Goal: Transaction & Acquisition: Book appointment/travel/reservation

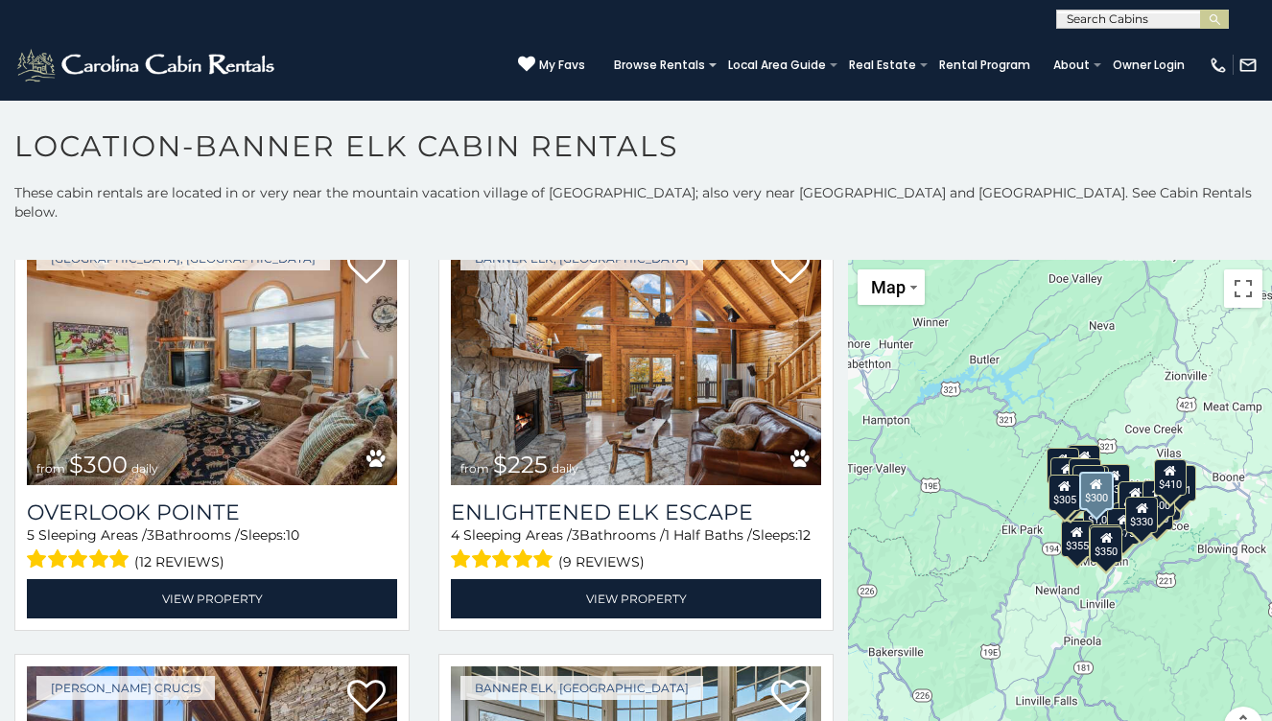
scroll to position [107, 0]
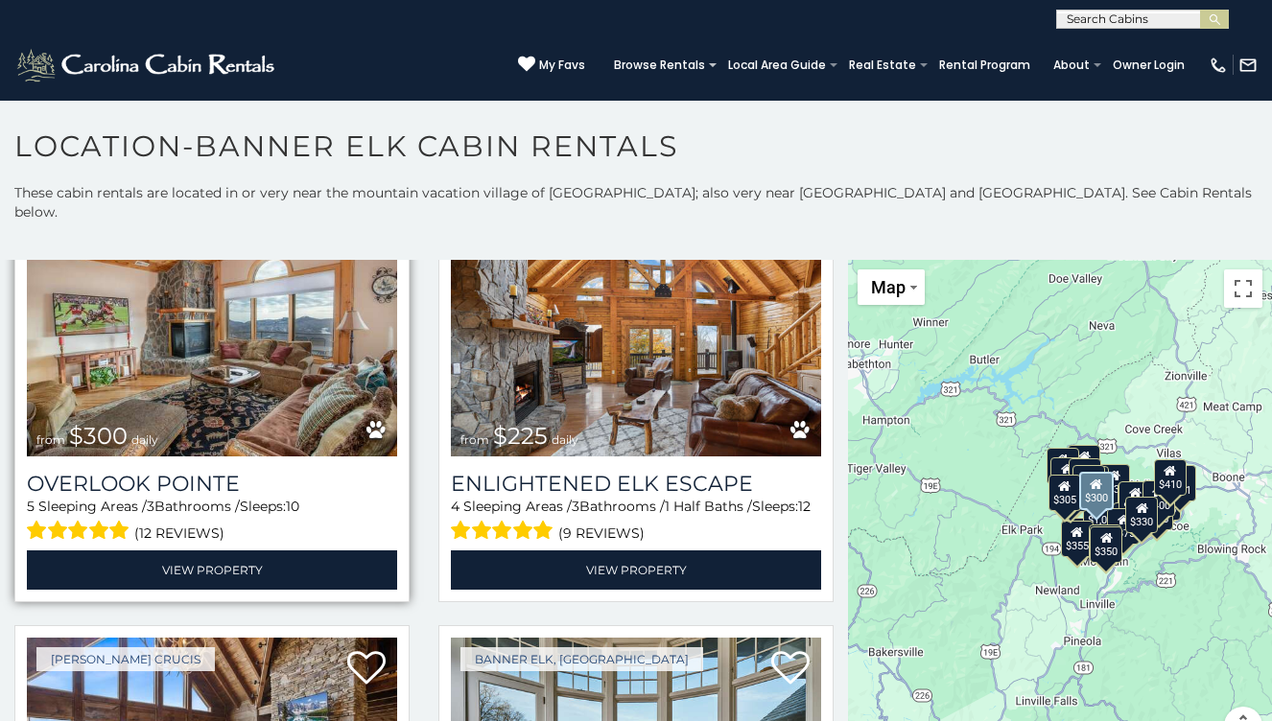
click at [182, 333] on img at bounding box center [212, 332] width 370 height 248
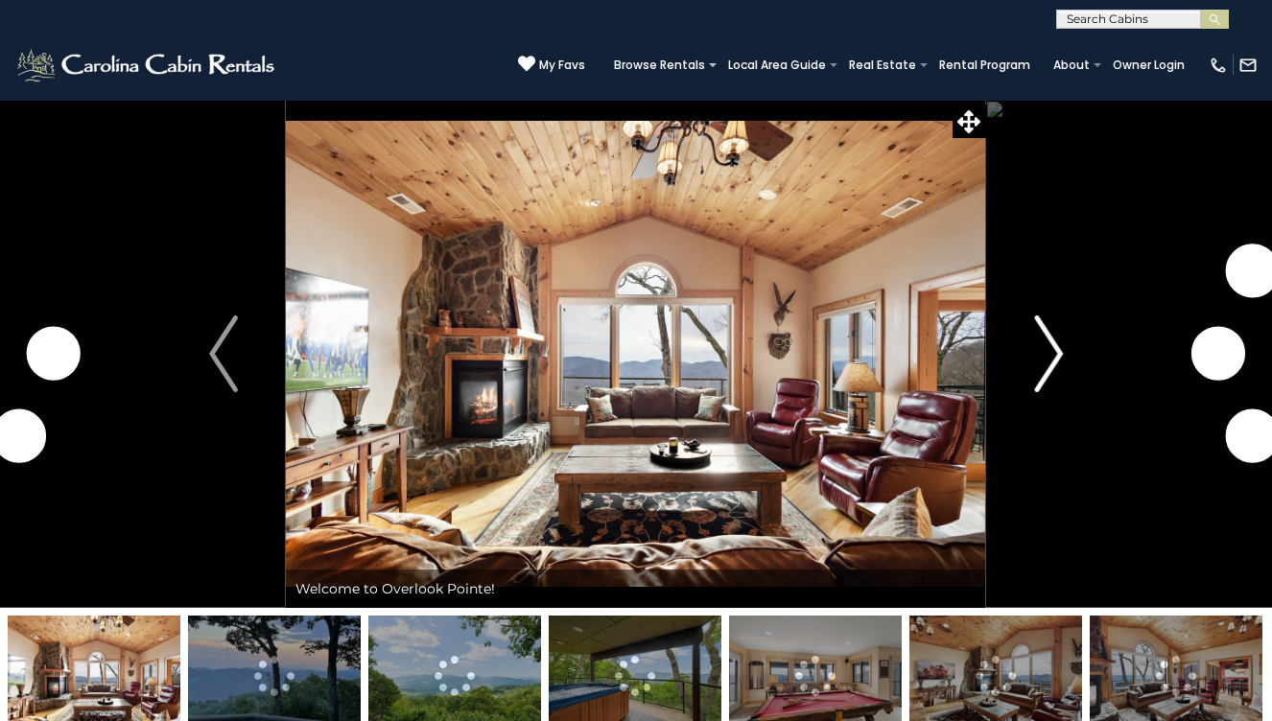
click at [1053, 340] on img "Next" at bounding box center [1048, 353] width 29 height 77
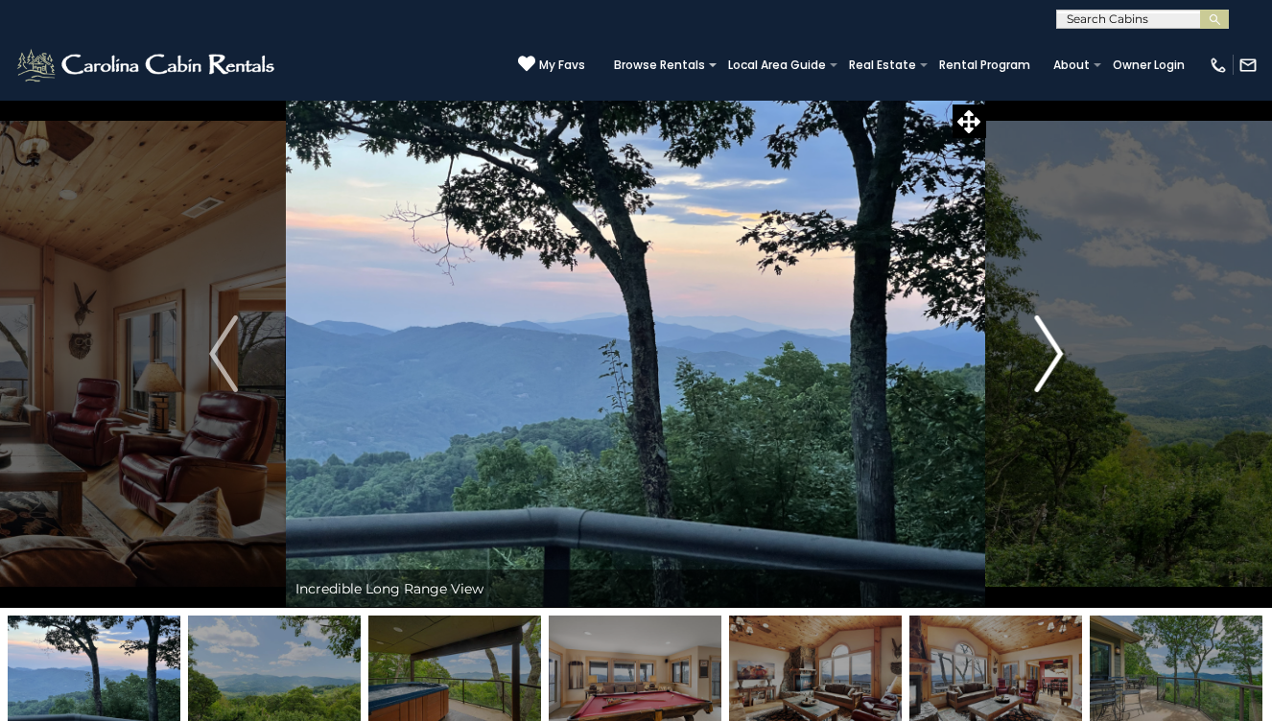
click at [1037, 366] on img "Next" at bounding box center [1048, 353] width 29 height 77
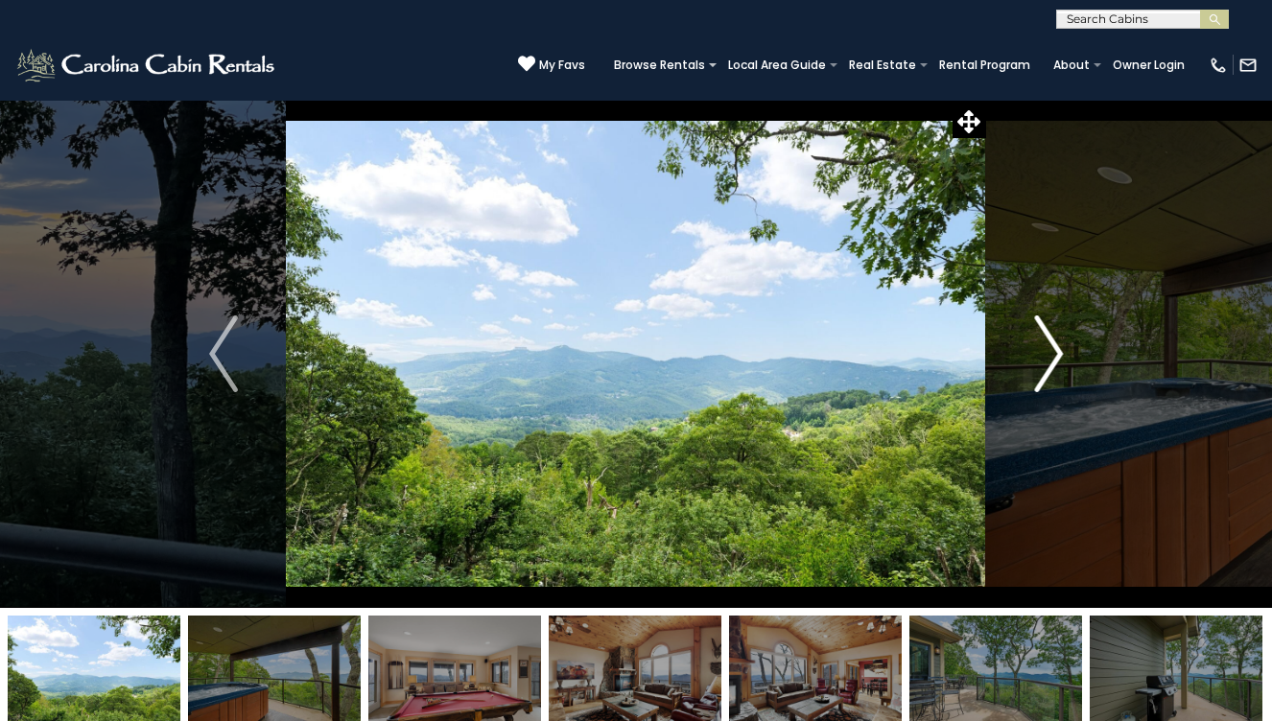
click at [1037, 366] on img "Next" at bounding box center [1048, 353] width 29 height 77
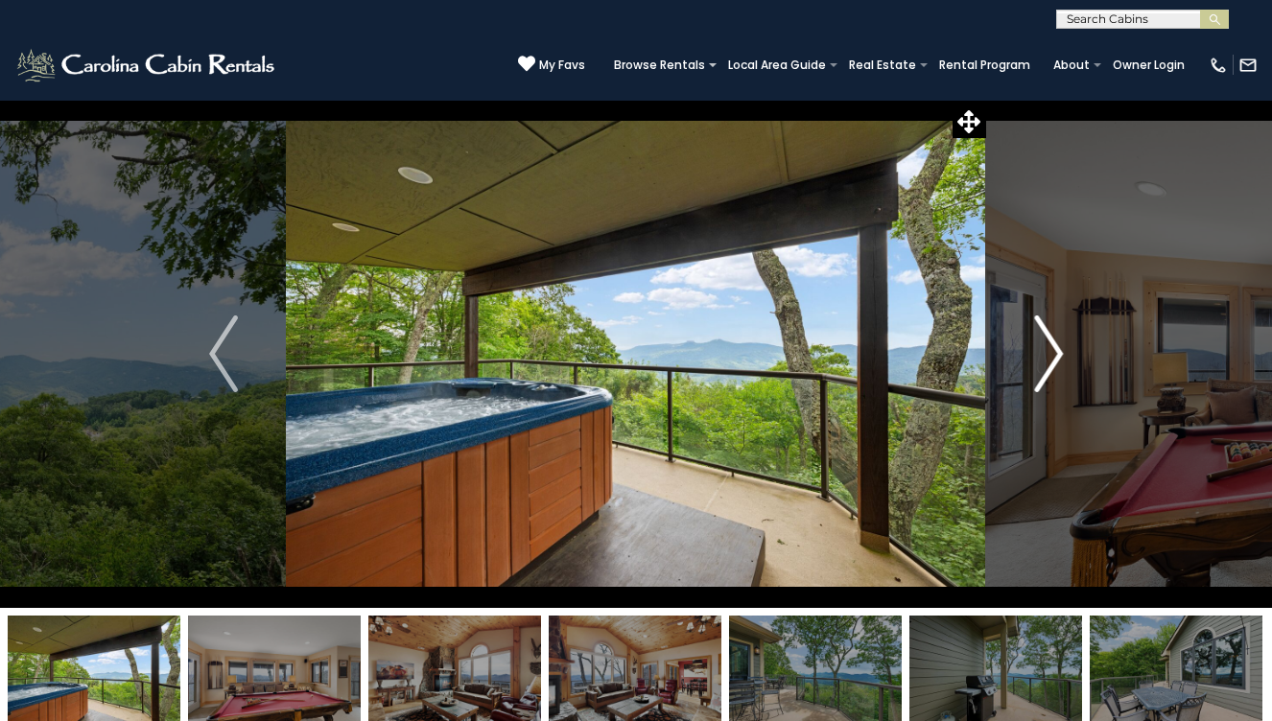
click at [1037, 368] on img "Next" at bounding box center [1048, 353] width 29 height 77
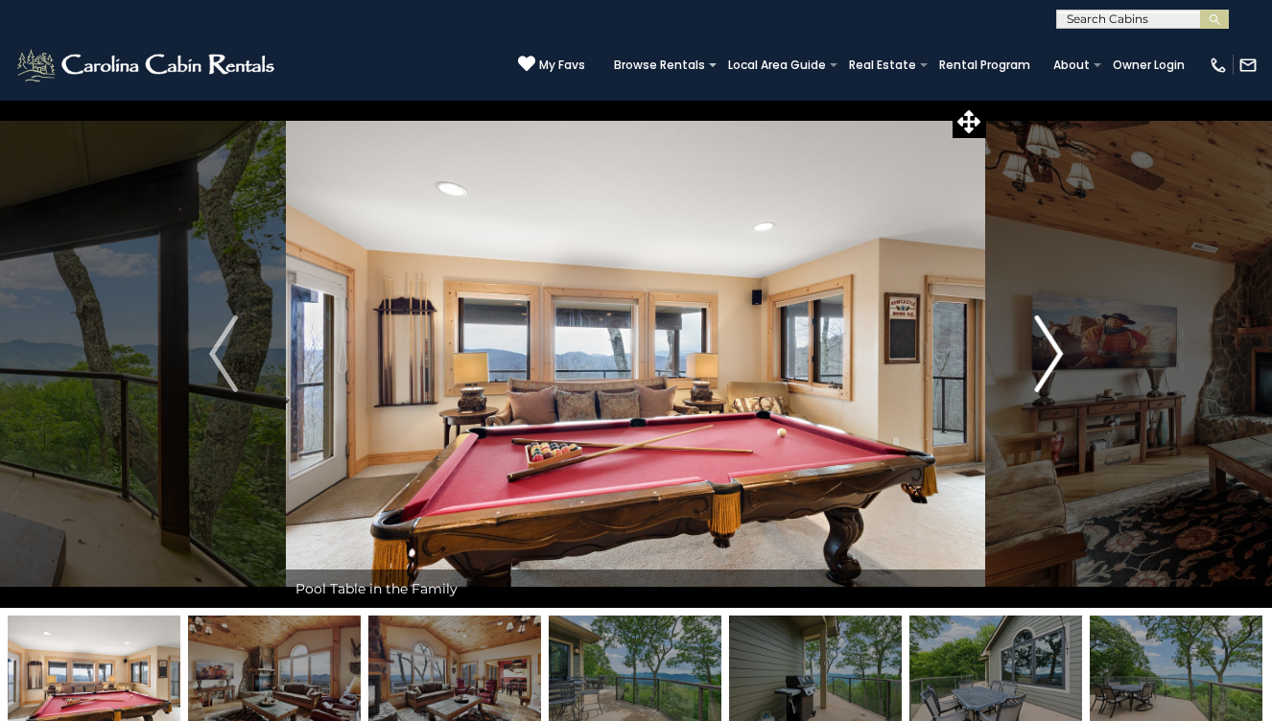
click at [1037, 368] on img "Next" at bounding box center [1048, 353] width 29 height 77
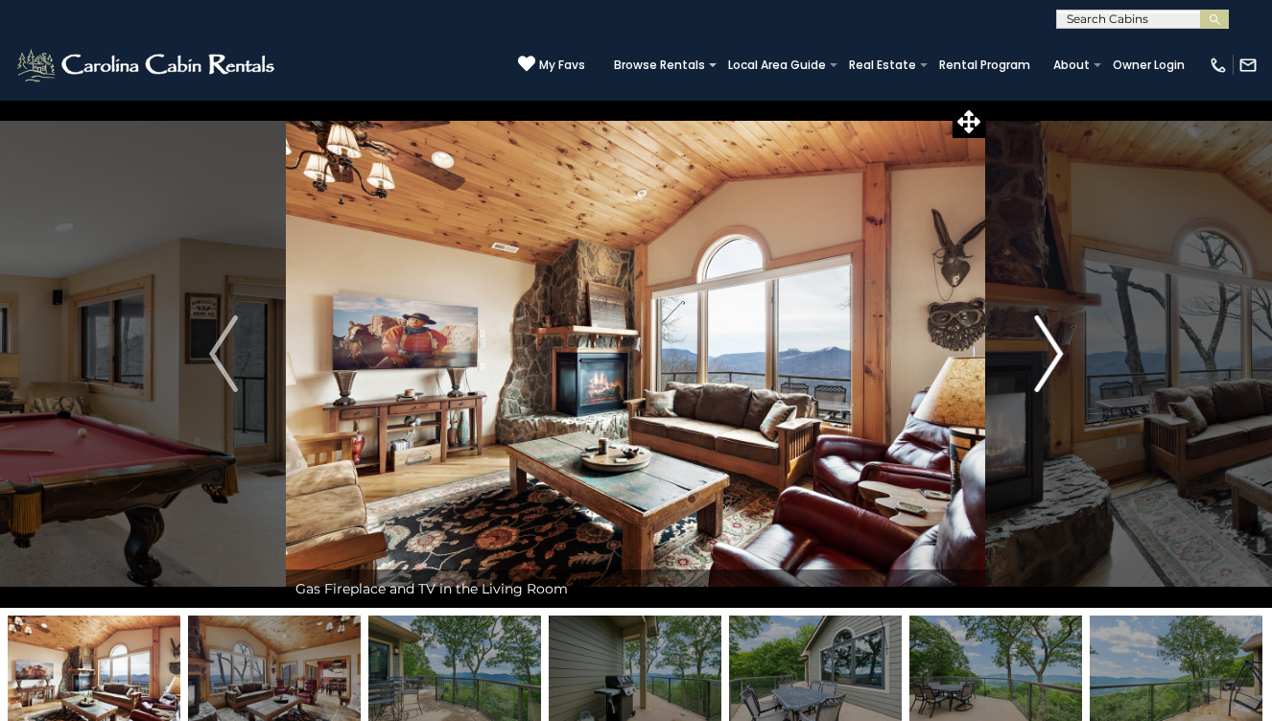
click at [1037, 369] on img "Next" at bounding box center [1048, 353] width 29 height 77
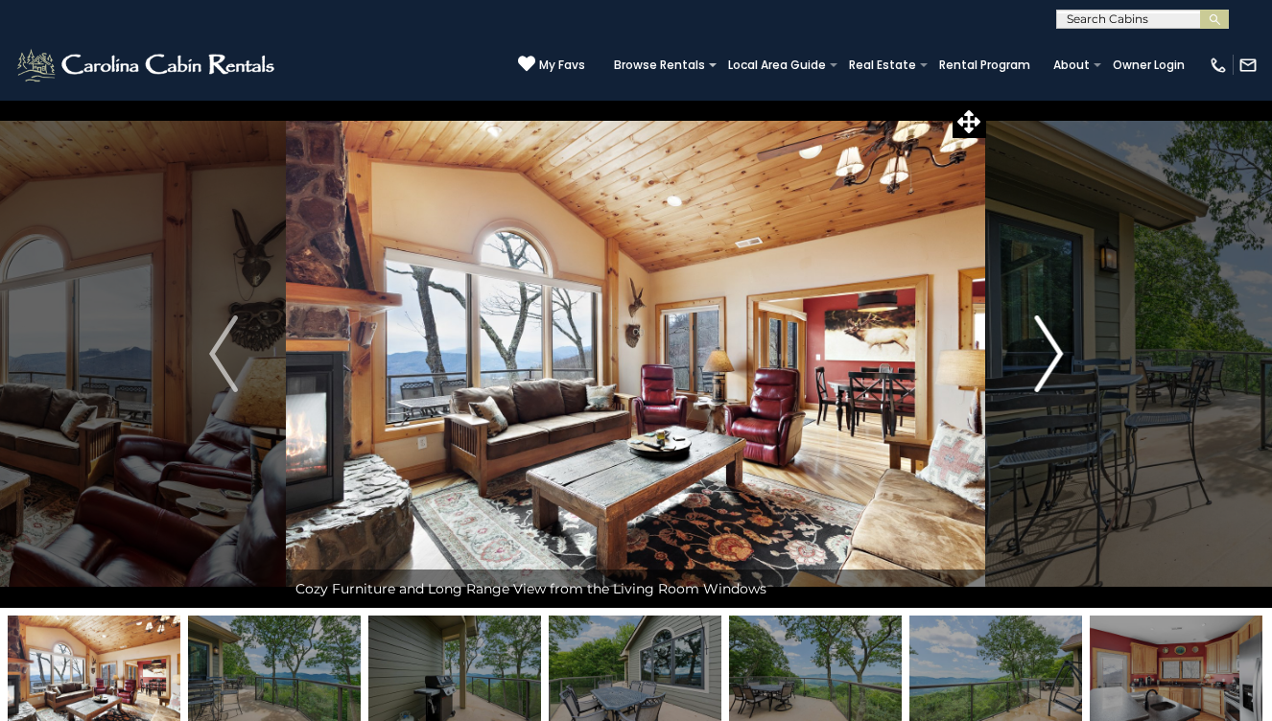
click at [1037, 369] on img "Next" at bounding box center [1048, 353] width 29 height 77
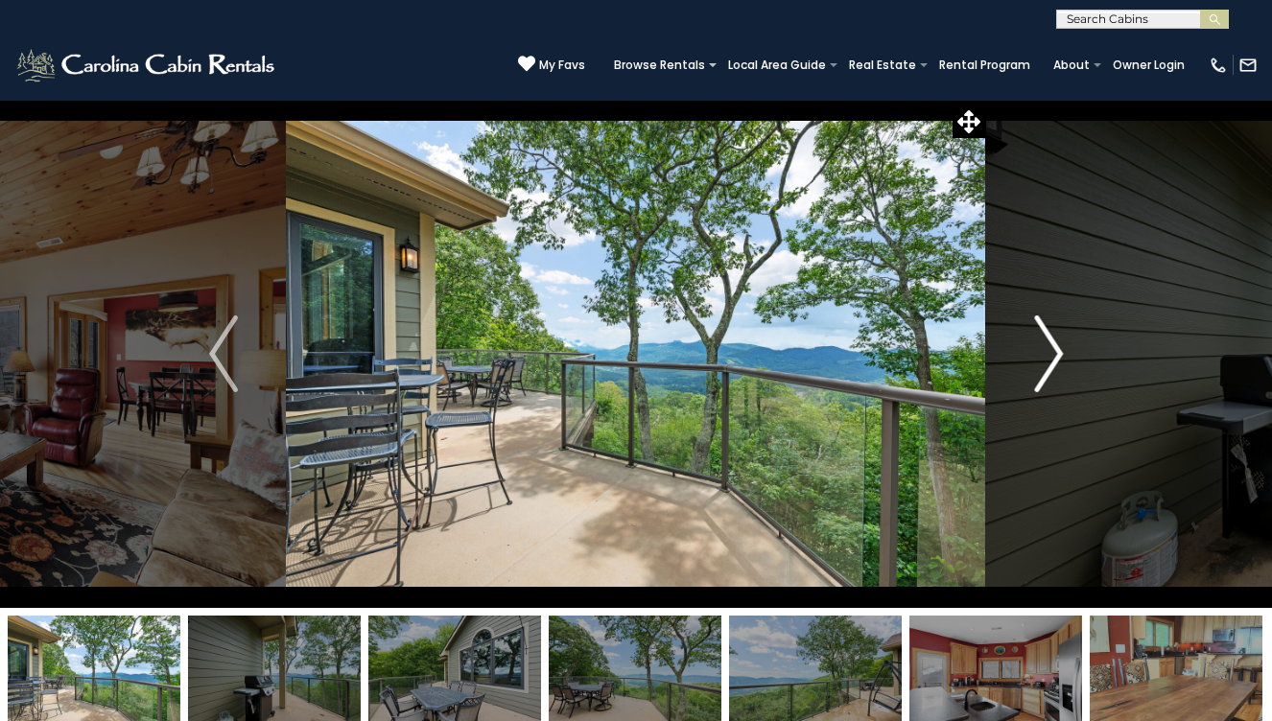
click at [1037, 369] on img "Next" at bounding box center [1048, 353] width 29 height 77
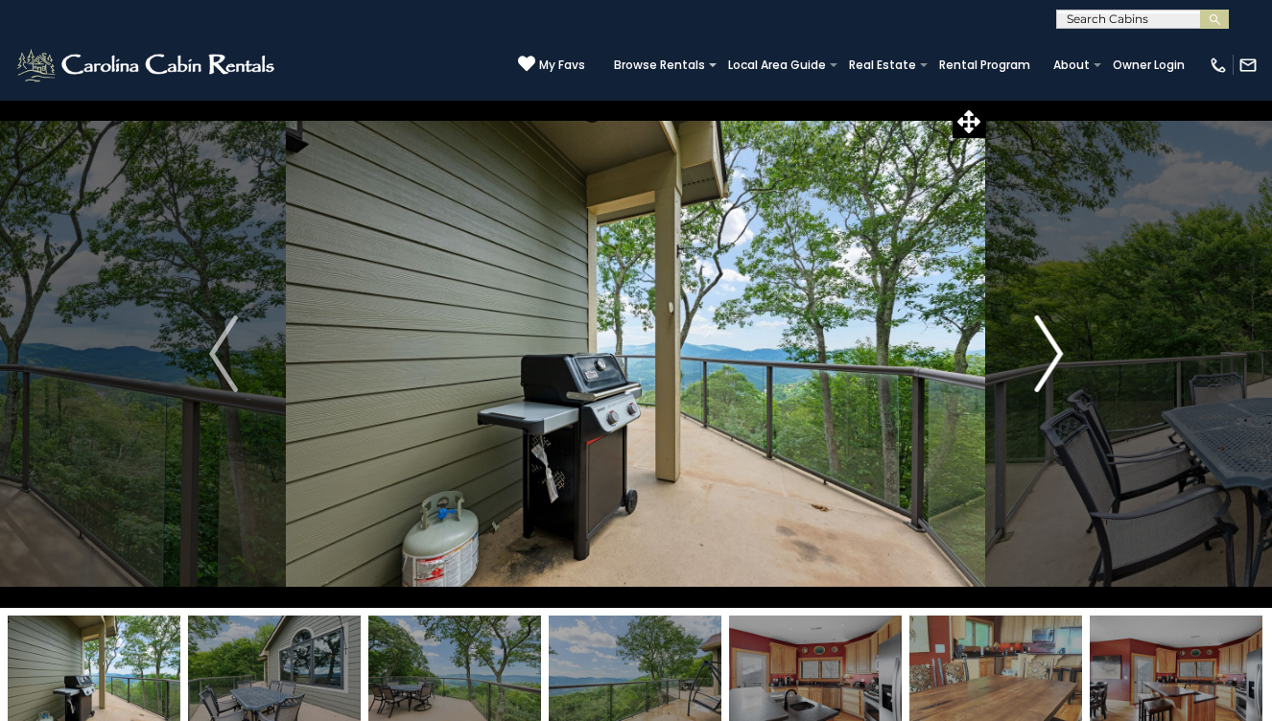
click at [1037, 369] on img "Next" at bounding box center [1048, 353] width 29 height 77
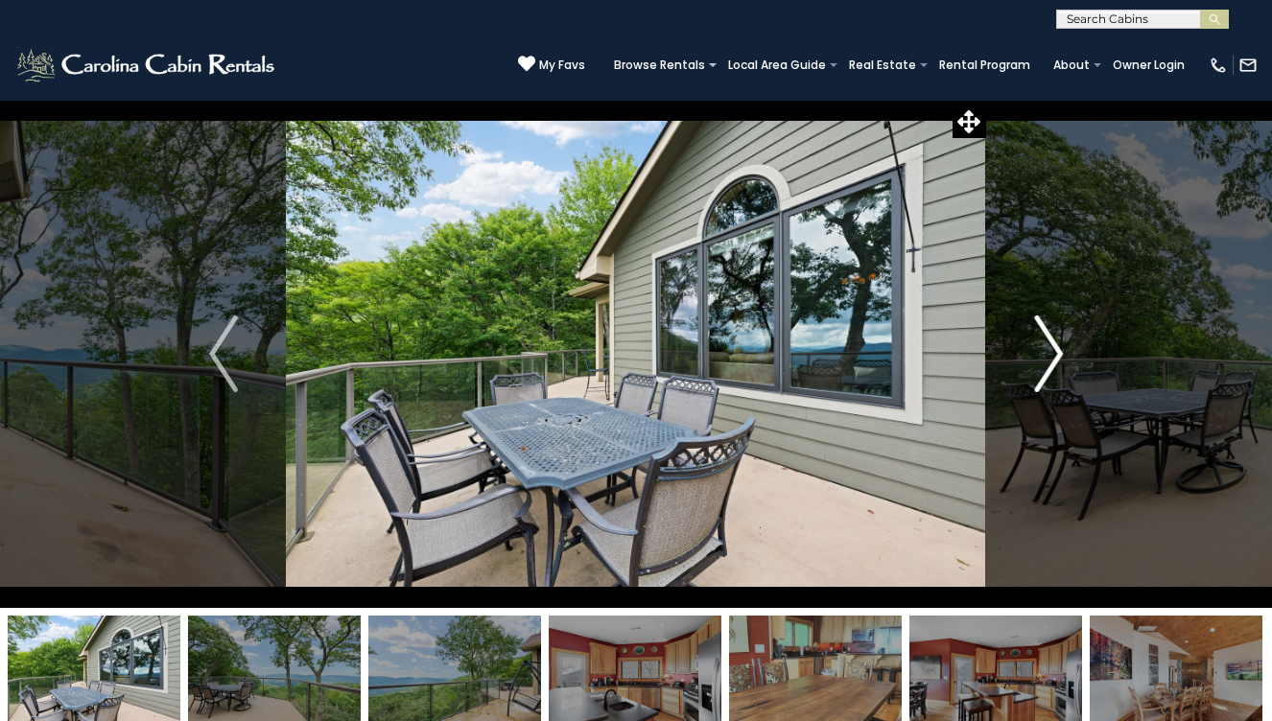
click at [1037, 369] on img "Next" at bounding box center [1048, 353] width 29 height 77
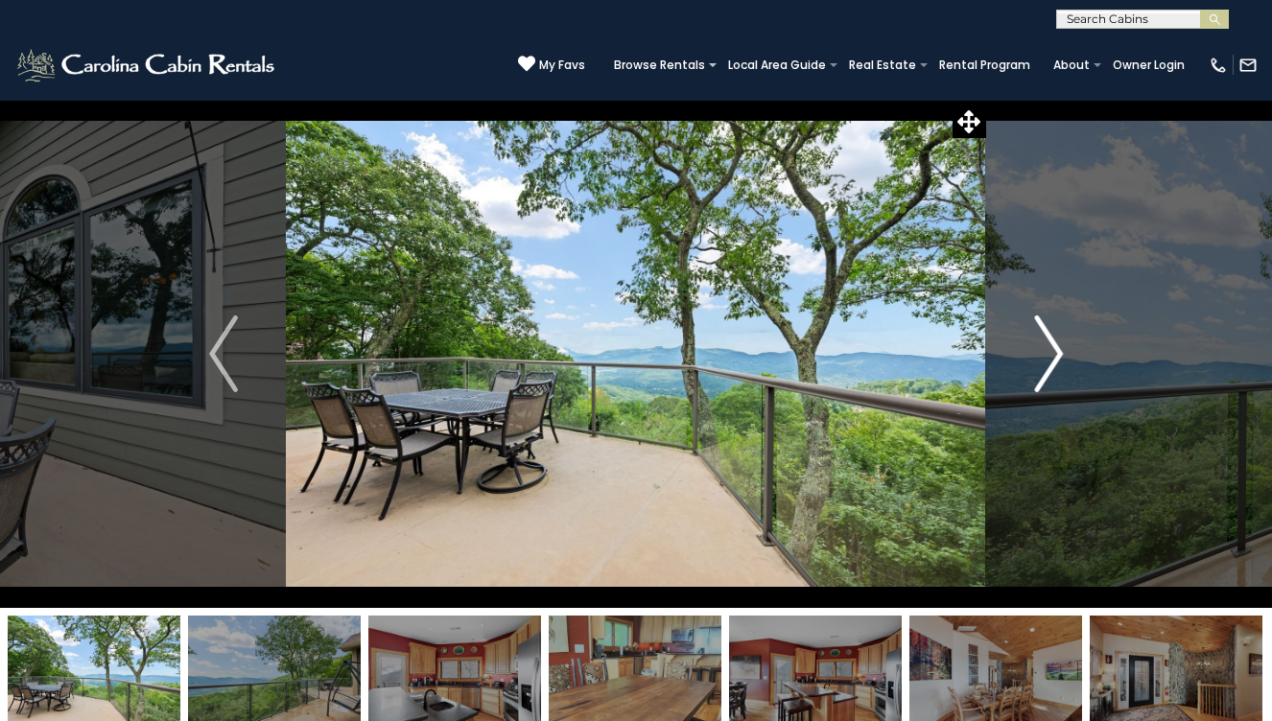
click at [1037, 369] on img "Next" at bounding box center [1048, 353] width 29 height 77
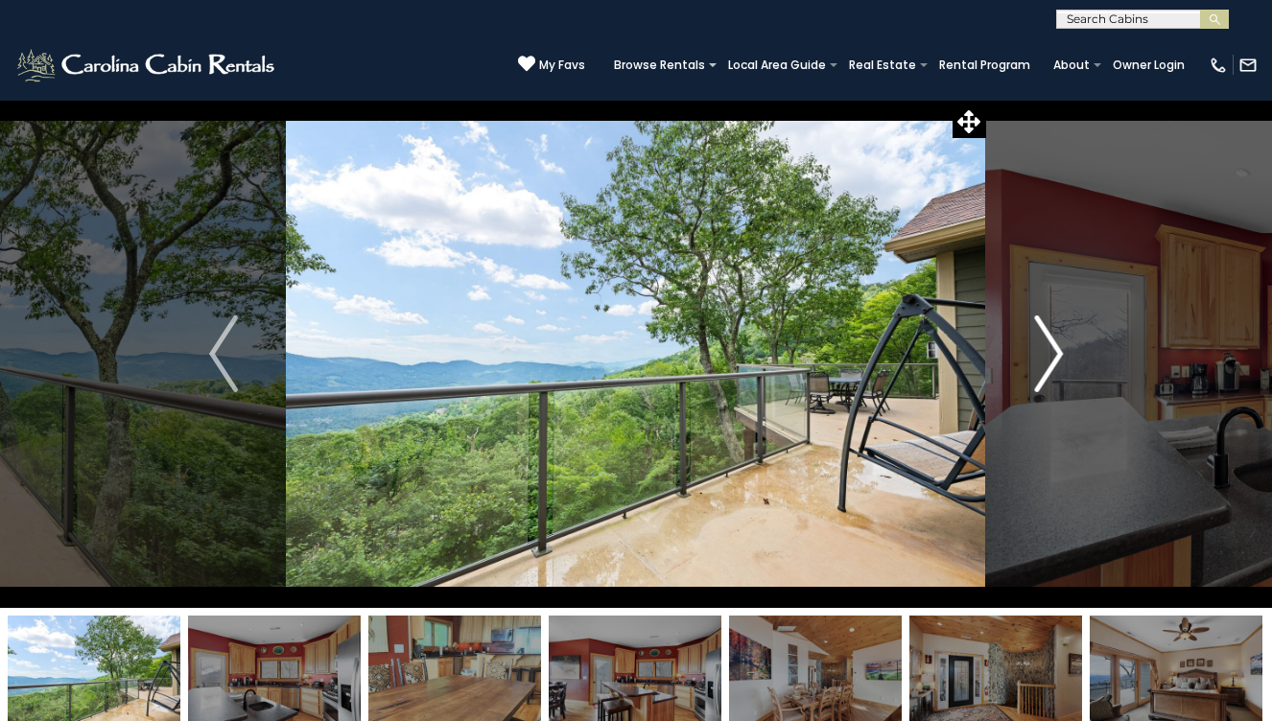
click at [1037, 369] on img "Next" at bounding box center [1048, 353] width 29 height 77
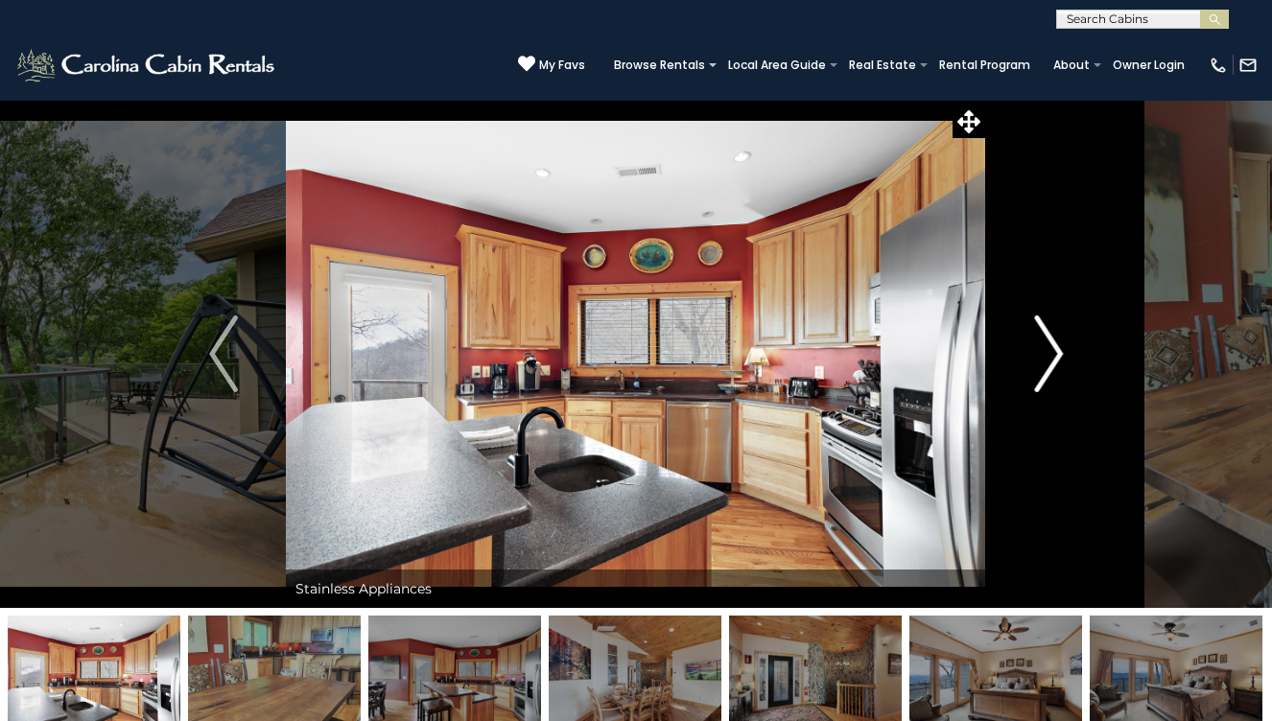
click at [1037, 369] on img "Next" at bounding box center [1048, 353] width 29 height 77
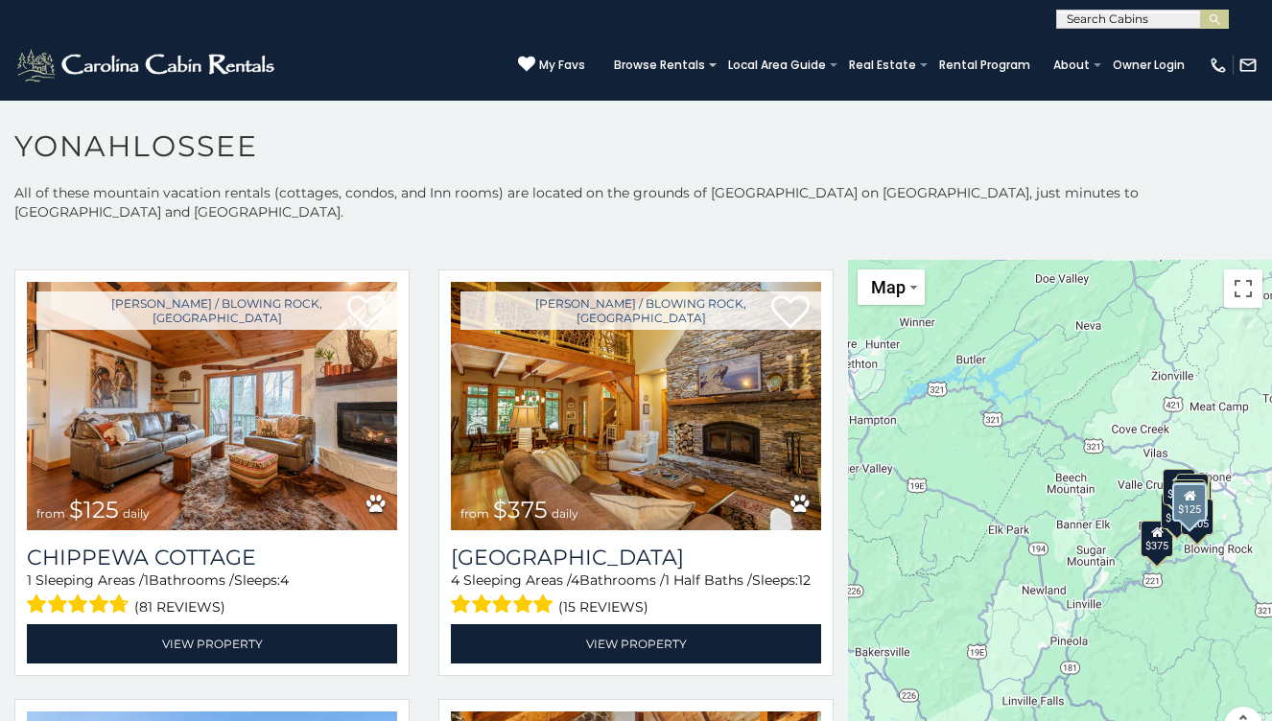
scroll to position [3042, 0]
